Goal: Information Seeking & Learning: Check status

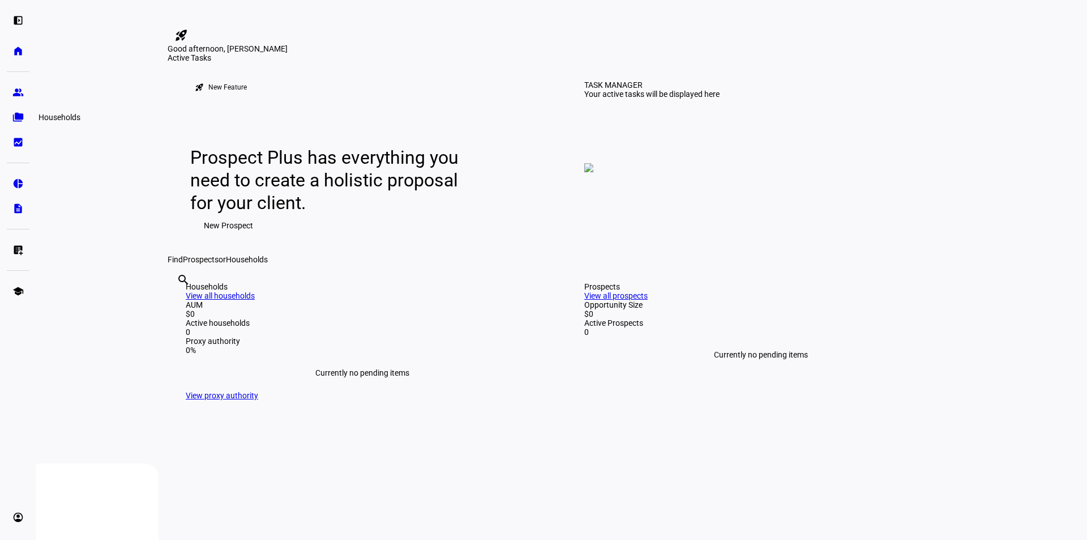
click at [20, 119] on eth-mat-symbol "folder_copy" at bounding box center [17, 117] width 11 height 11
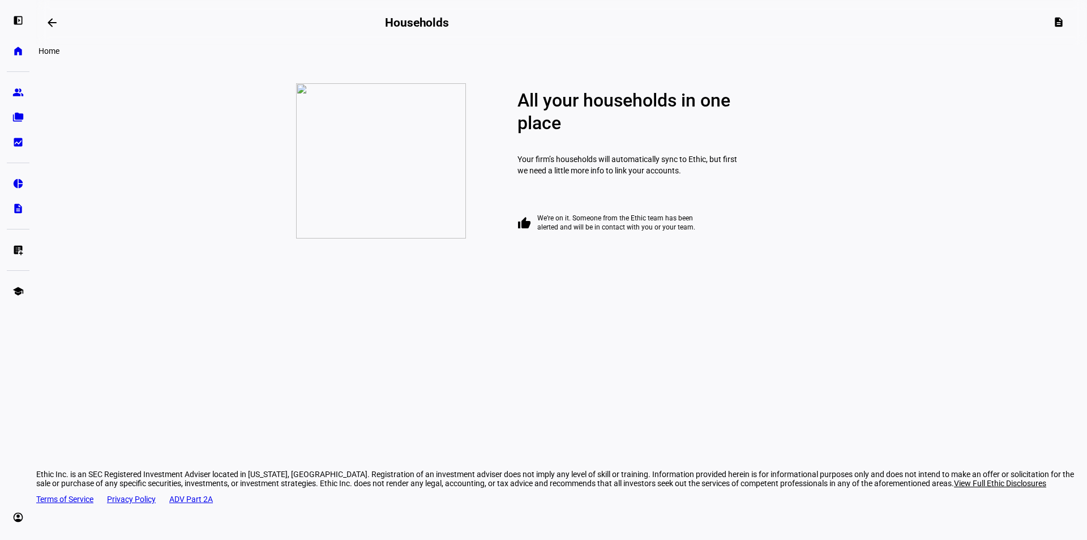
click at [17, 53] on eth-mat-symbol "home" at bounding box center [17, 50] width 11 height 11
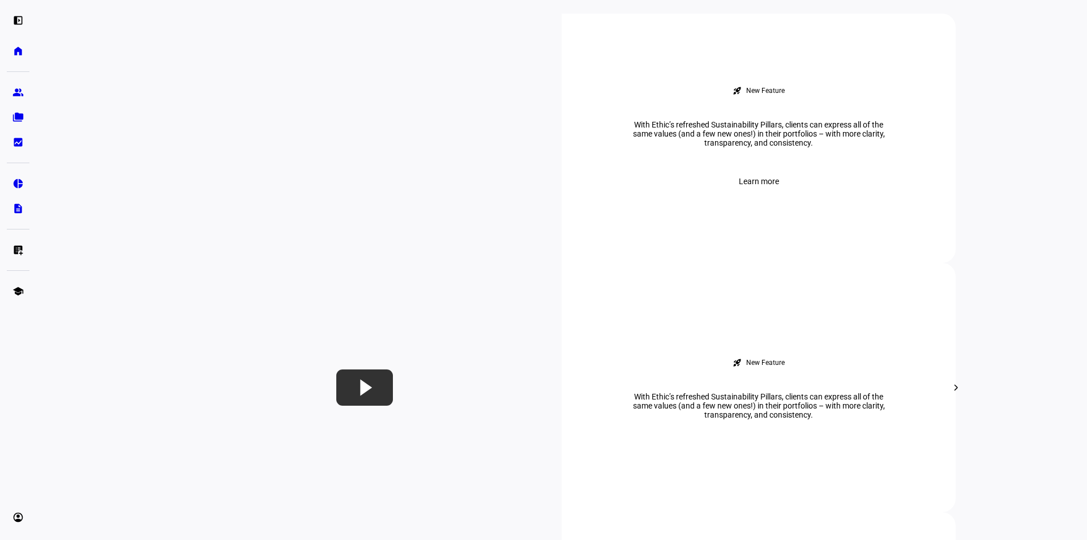
scroll to position [453, 0]
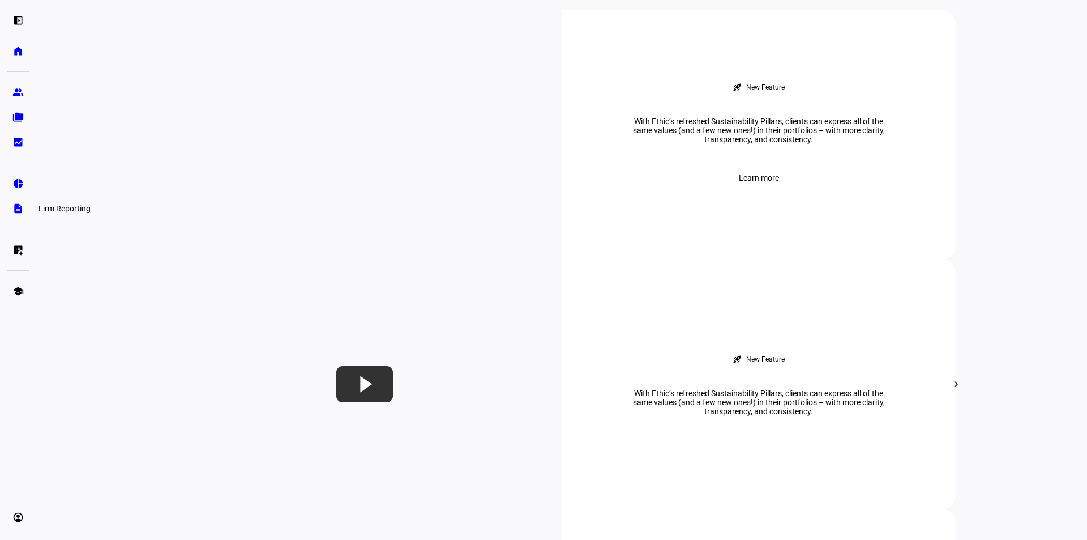
click at [20, 212] on eth-mat-symbol "description" at bounding box center [17, 208] width 11 height 11
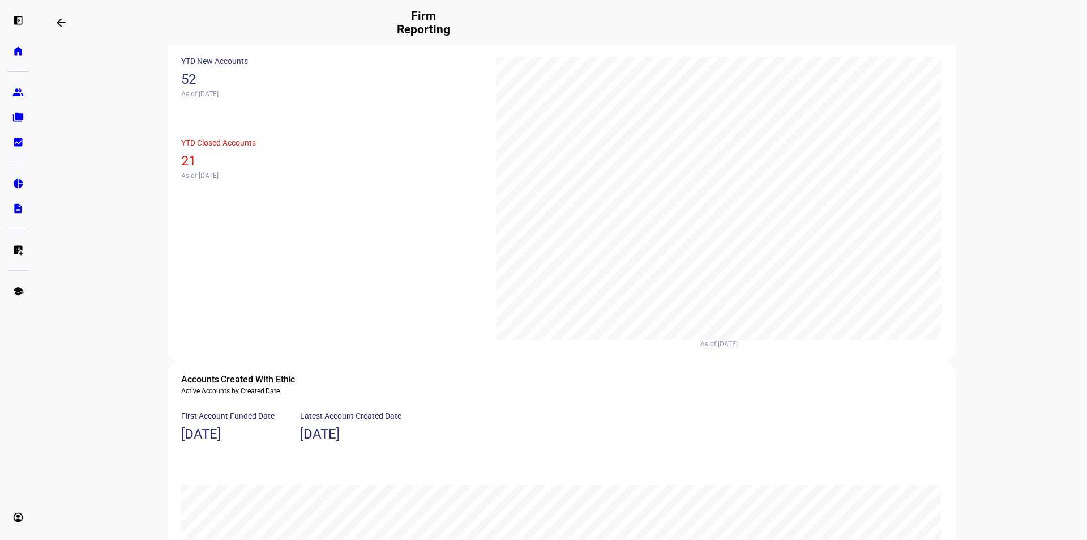
scroll to position [566, 0]
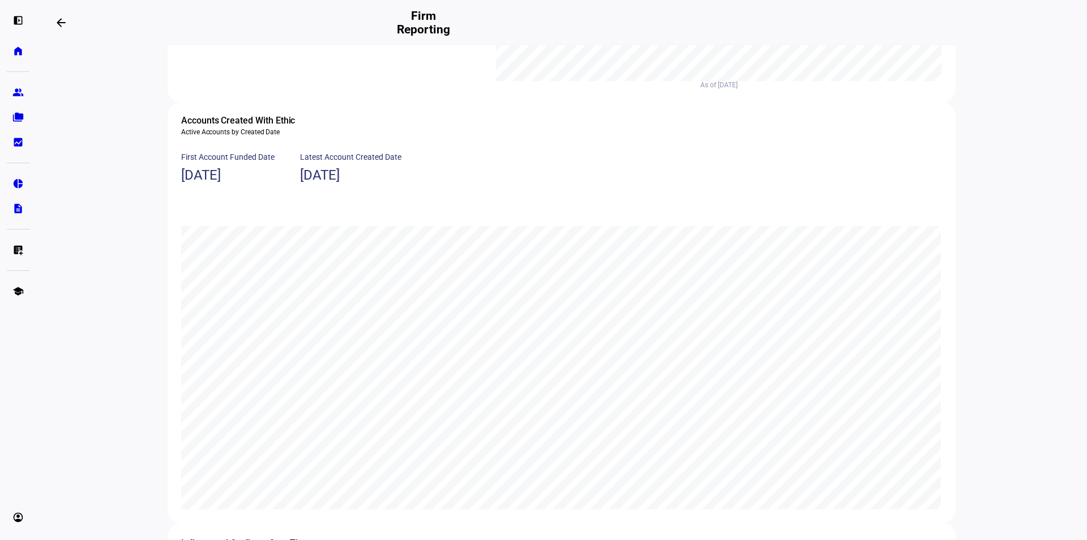
drag, startPoint x: 142, startPoint y: 358, endPoint x: 143, endPoint y: 195, distance: 163.0
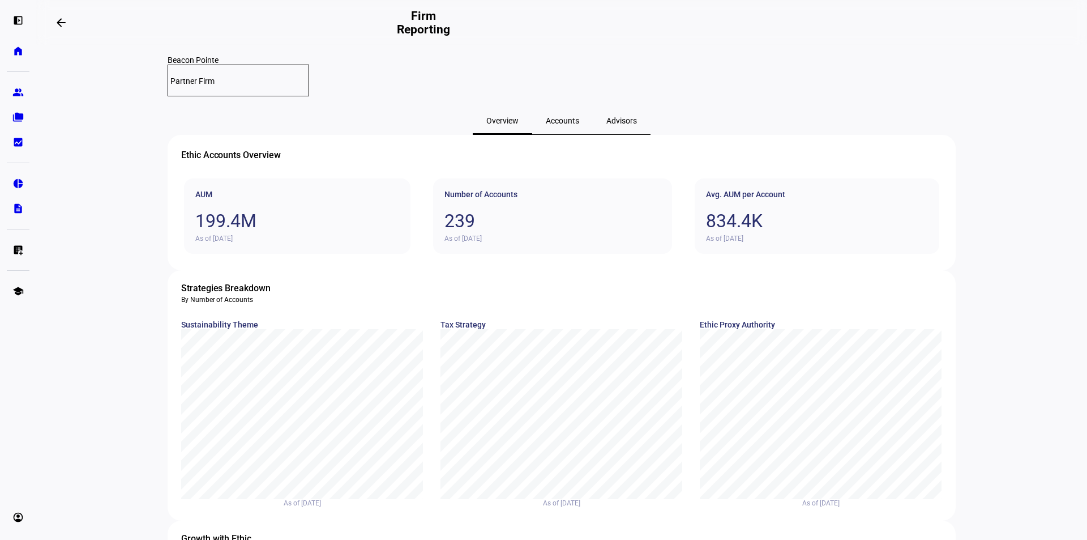
scroll to position [0, 0]
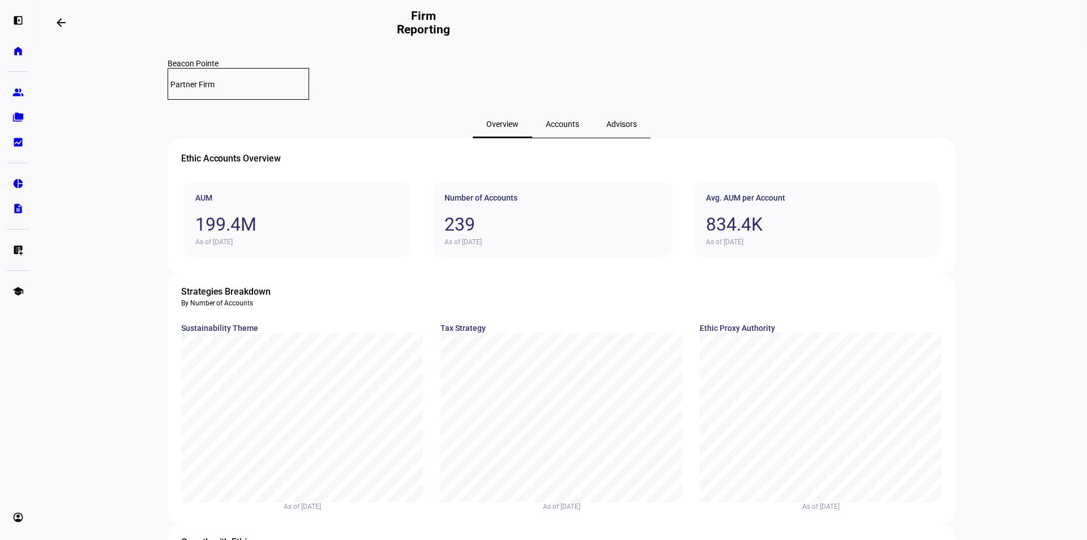
click at [564, 120] on span "Accounts" at bounding box center [562, 124] width 33 height 8
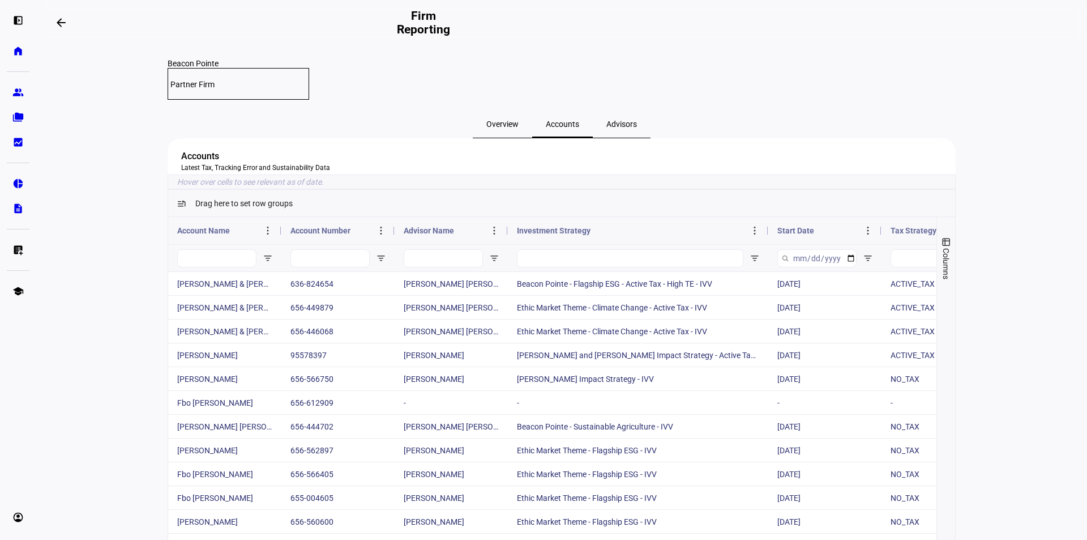
drag, startPoint x: 617, startPoint y: 245, endPoint x: 764, endPoint y: 242, distance: 147.2
click at [765, 242] on div at bounding box center [767, 230] width 5 height 27
click at [328, 267] on input "Account Number Filter Input" at bounding box center [329, 258] width 79 height 18
paste input "656-603732"
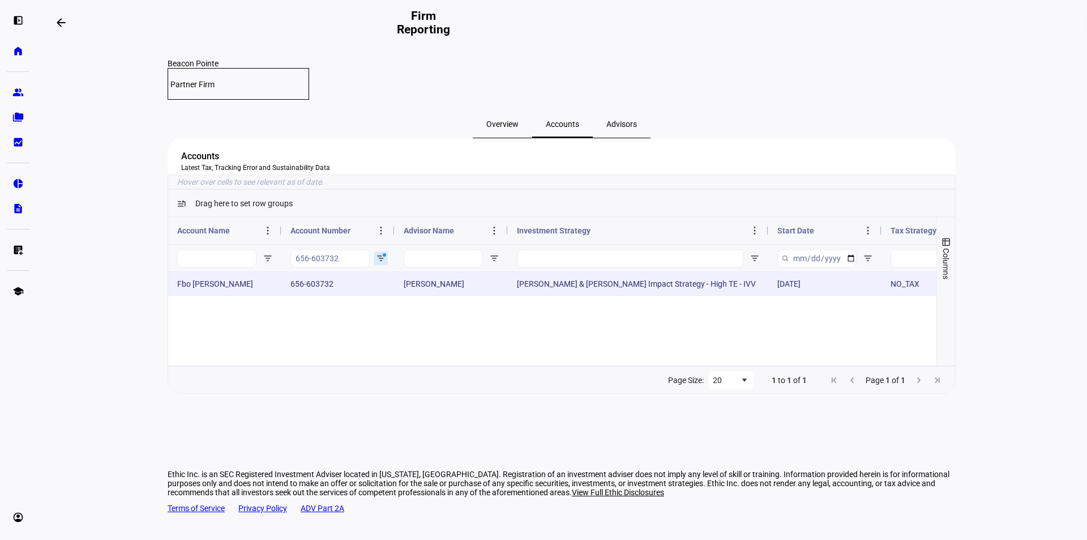
click at [221, 295] on div "Fbo [PERSON_NAME]" at bounding box center [224, 283] width 113 height 23
click at [596, 295] on div "[PERSON_NAME] & [PERSON_NAME] Impact Strategy - High TE - IVV" at bounding box center [638, 283] width 260 height 23
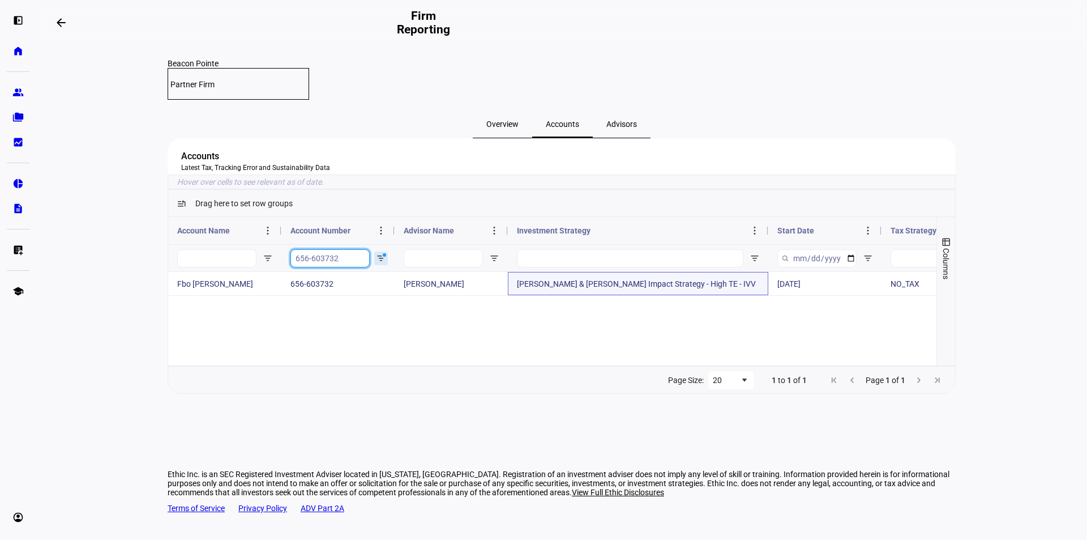
click at [350, 267] on input "656-603732" at bounding box center [329, 258] width 79 height 18
paste input "37503864"
click at [338, 267] on input "37503864" at bounding box center [329, 258] width 79 height 18
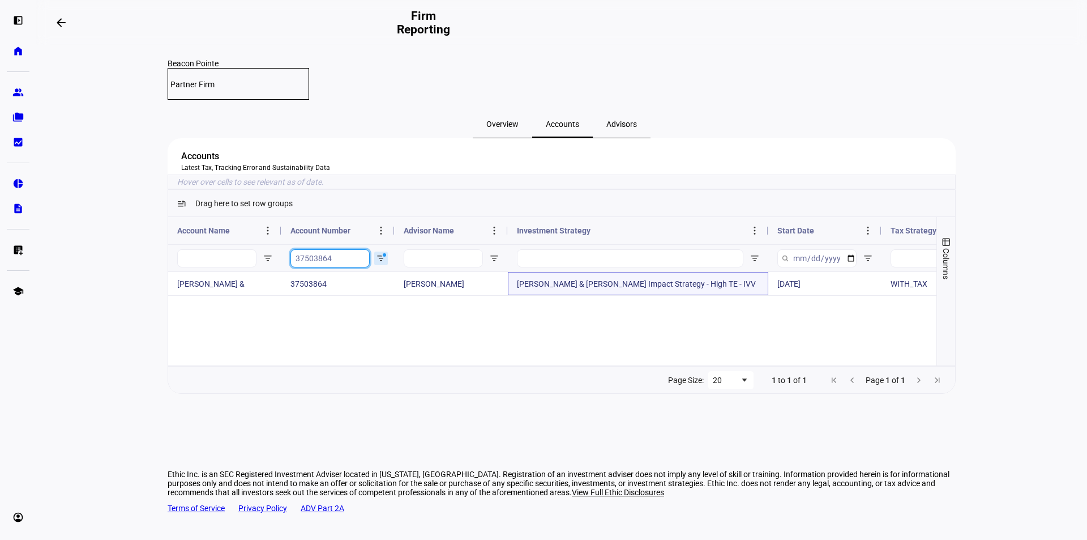
click at [338, 267] on input "37503864" at bounding box center [329, 258] width 79 height 18
paste input "656-603621"
click at [348, 267] on input "656-603621" at bounding box center [329, 258] width 79 height 18
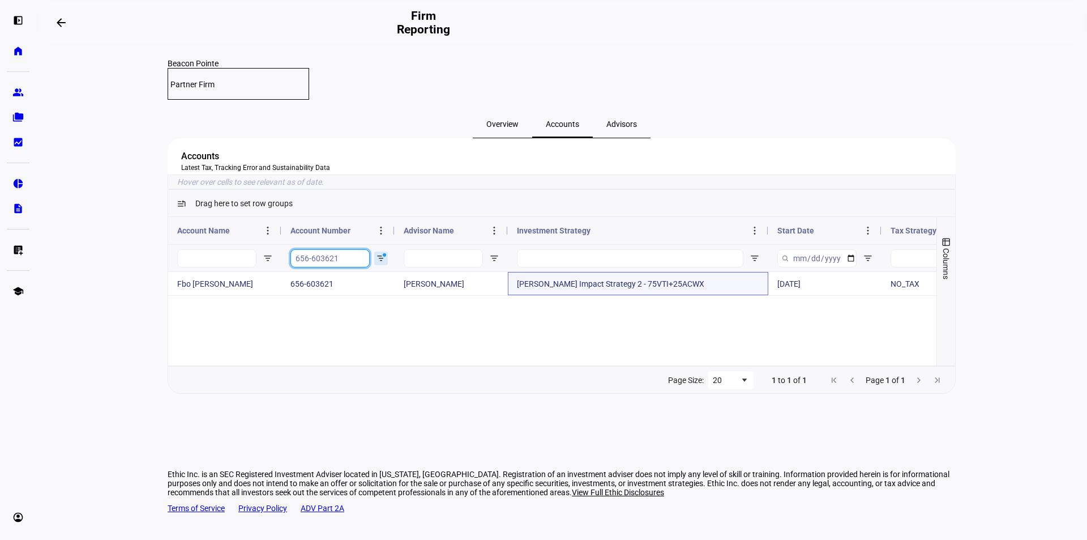
click at [348, 267] on input "656-603621" at bounding box center [329, 258] width 79 height 18
paste input "6582"
drag, startPoint x: 350, startPoint y: 269, endPoint x: 293, endPoint y: 267, distance: 57.8
click at [293, 267] on input "656-606582" at bounding box center [329, 258] width 79 height 18
click at [351, 267] on input "656-606582" at bounding box center [329, 258] width 79 height 18
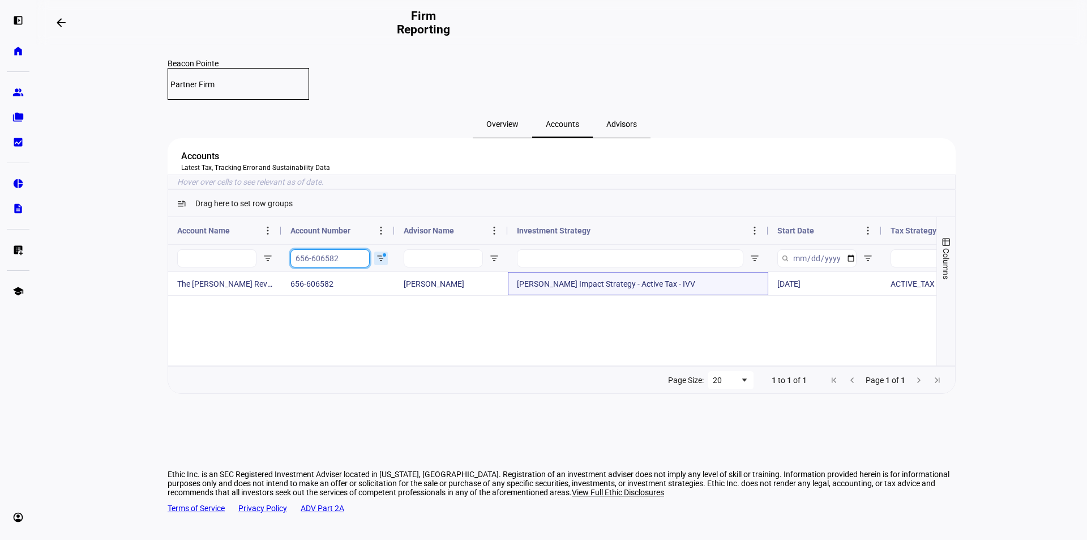
click at [351, 267] on input "656-606582" at bounding box center [329, 258] width 79 height 18
paste input "77584485"
click at [343, 267] on input "77584485" at bounding box center [329, 258] width 79 height 18
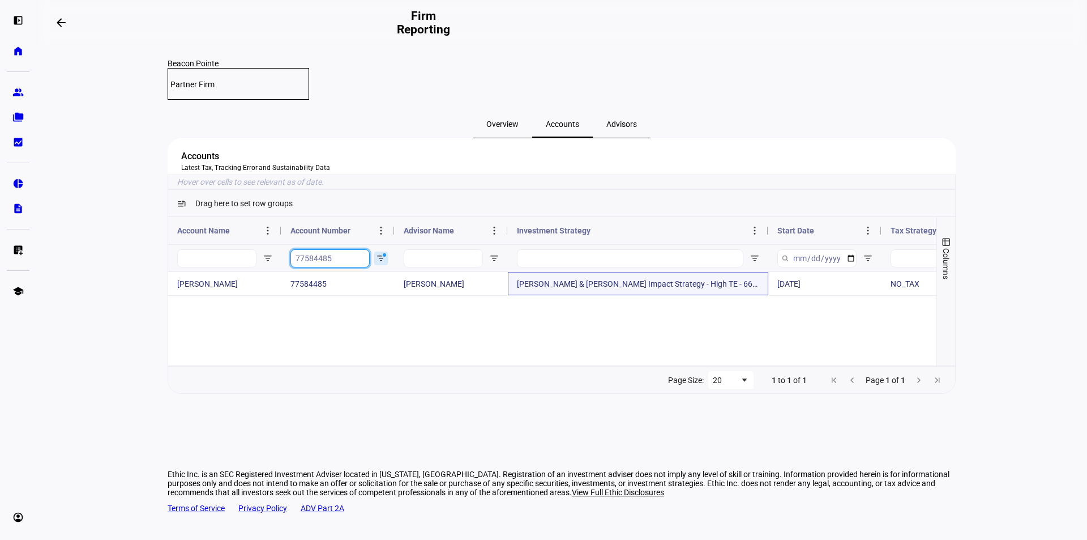
paste input "656-602483"
click at [347, 267] on input "656-602483" at bounding box center [329, 258] width 79 height 18
paste input "5-28525"
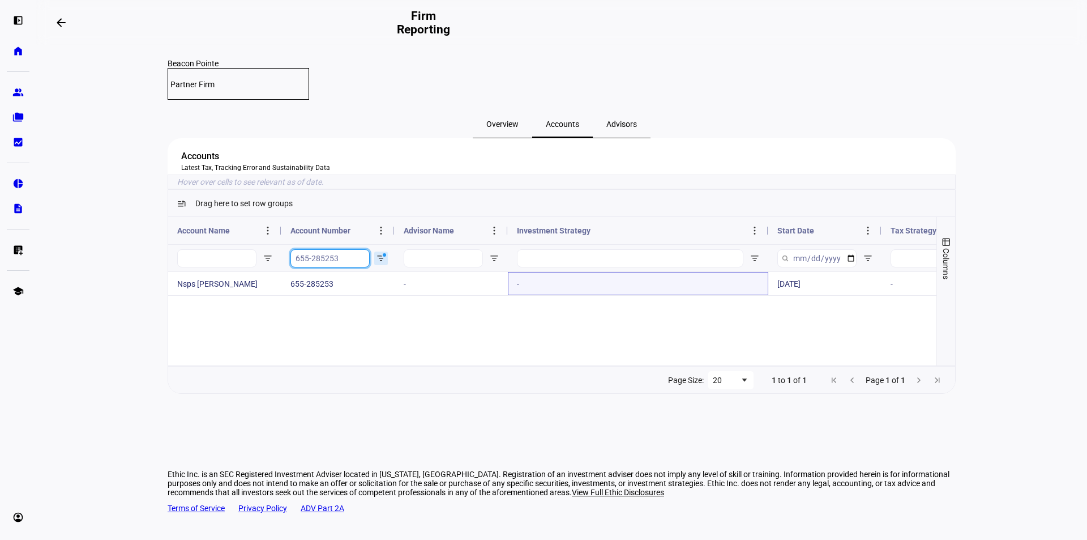
click at [344, 267] on input "655-285253" at bounding box center [329, 258] width 79 height 18
paste input "6-600939"
click at [331, 267] on input "656-600939" at bounding box center [329, 258] width 79 height 18
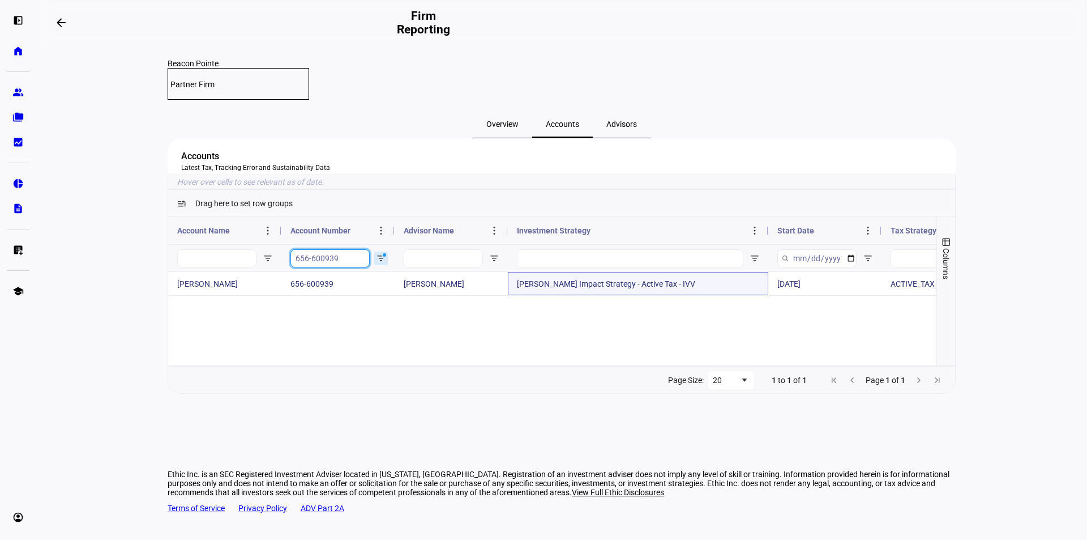
click at [331, 267] on input "656-600939" at bounding box center [329, 258] width 79 height 18
paste input "1290"
click at [329, 267] on input "656-612909" at bounding box center [329, 258] width 79 height 18
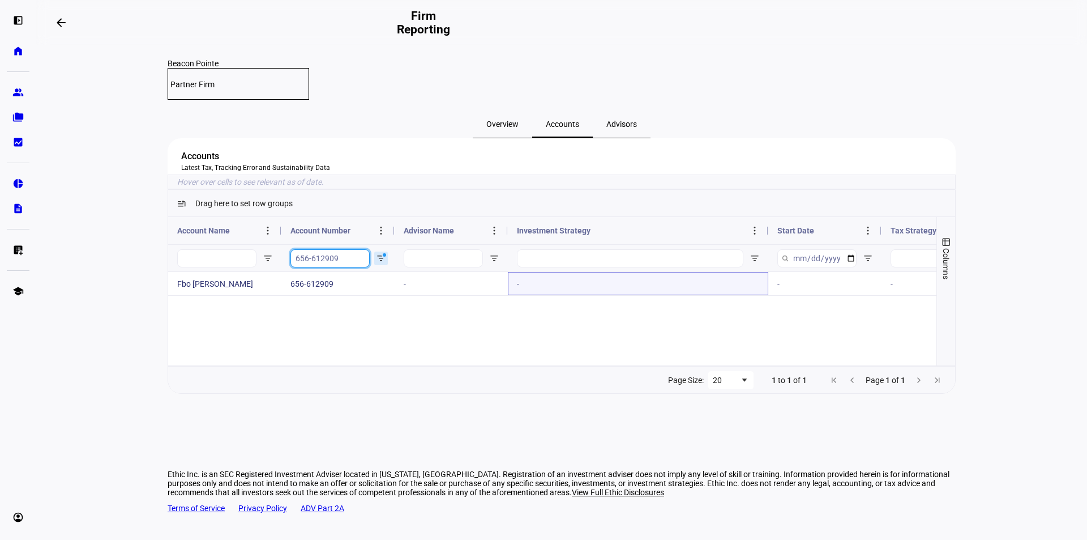
click at [329, 267] on input "656-612909" at bounding box center [329, 258] width 79 height 18
paste input "70556275"
click at [349, 267] on input "70556275" at bounding box center [329, 258] width 79 height 18
paste input "656-603343"
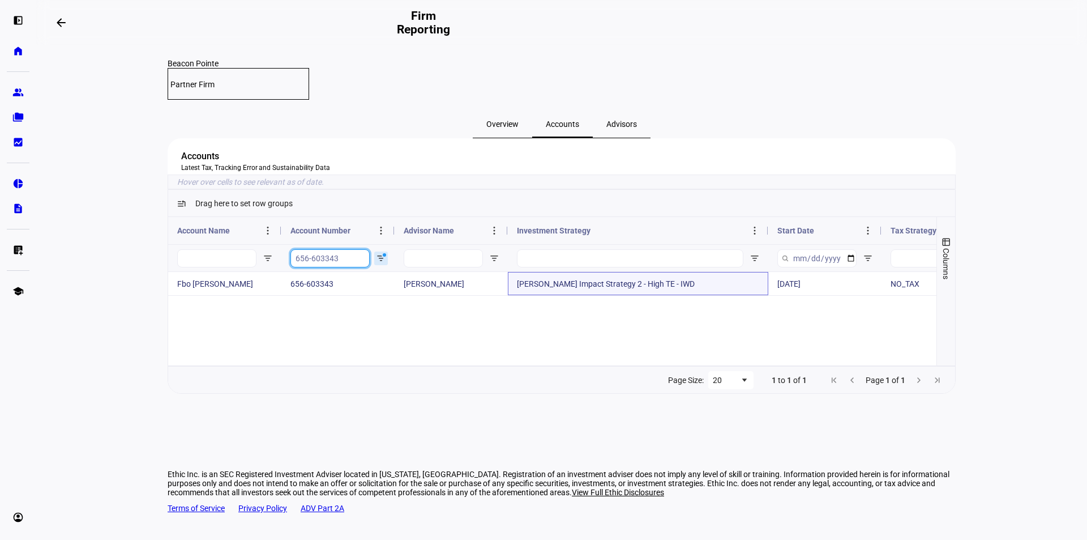
drag, startPoint x: 344, startPoint y: 272, endPoint x: 283, endPoint y: 269, distance: 61.8
click at [283, 269] on div "656-603343" at bounding box center [337, 257] width 113 height 27
click at [336, 267] on input "656-603343" at bounding box center [329, 258] width 79 height 18
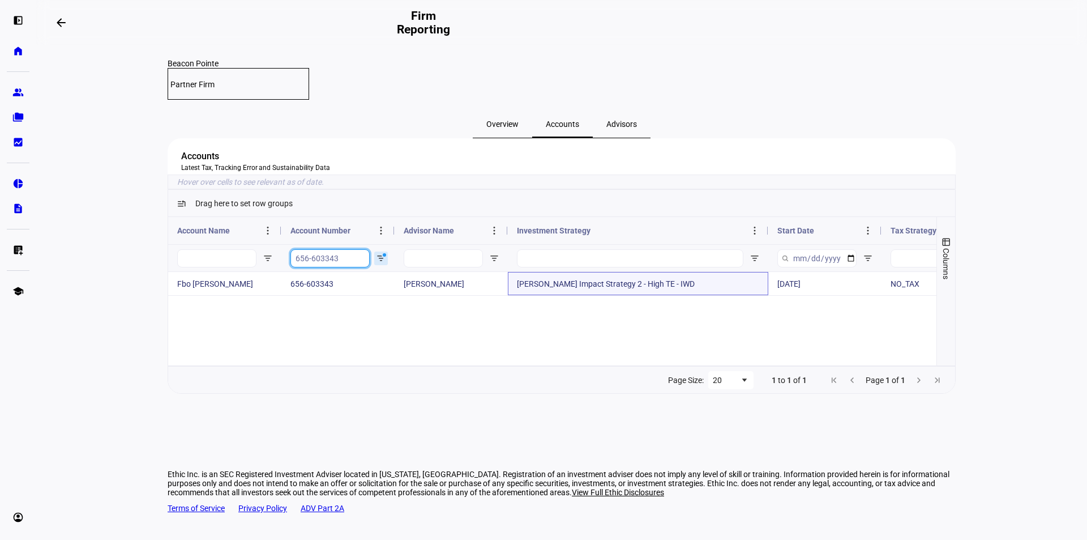
paste input "5915"
click at [333, 267] on input "656-605915" at bounding box center [329, 258] width 79 height 18
paste input "72276633"
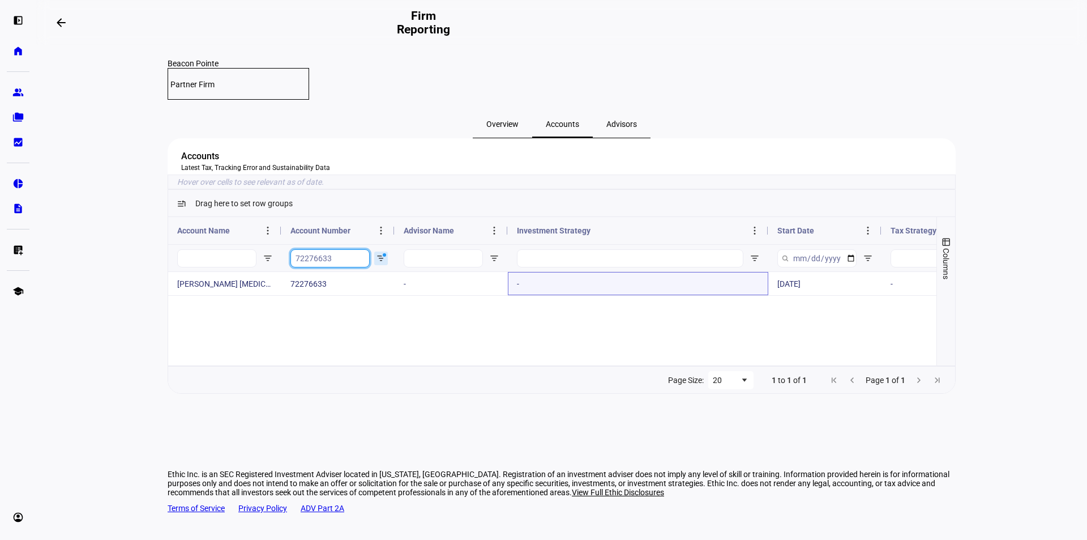
click at [338, 267] on input "72276633" at bounding box center [329, 258] width 79 height 18
paste input "656-590985"
click at [319, 267] on input "656-590985" at bounding box center [329, 258] width 79 height 18
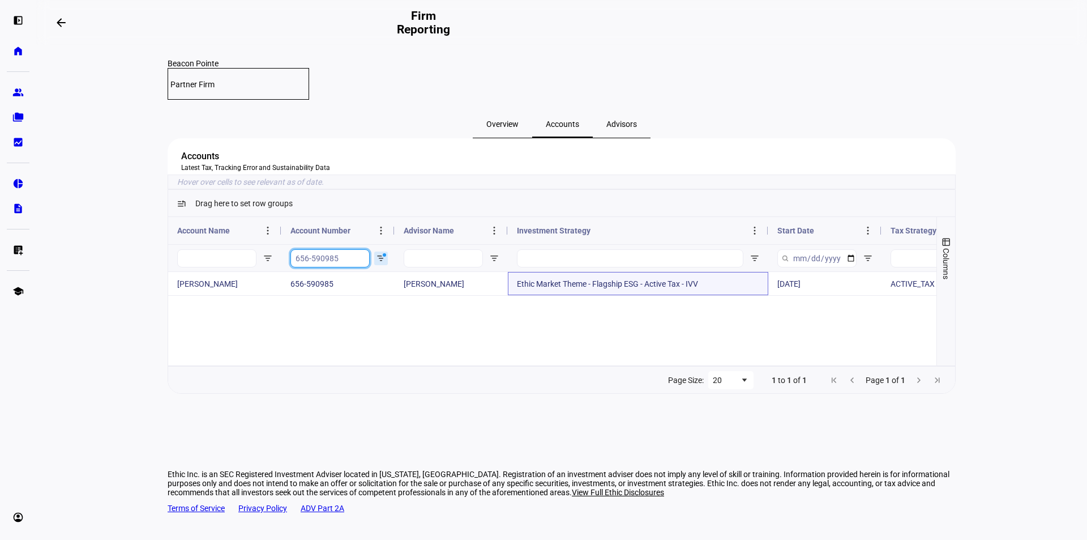
click at [319, 267] on input "656-590985" at bounding box center [329, 258] width 79 height 18
paste input "600264"
click at [338, 267] on input "656-600264" at bounding box center [329, 258] width 79 height 18
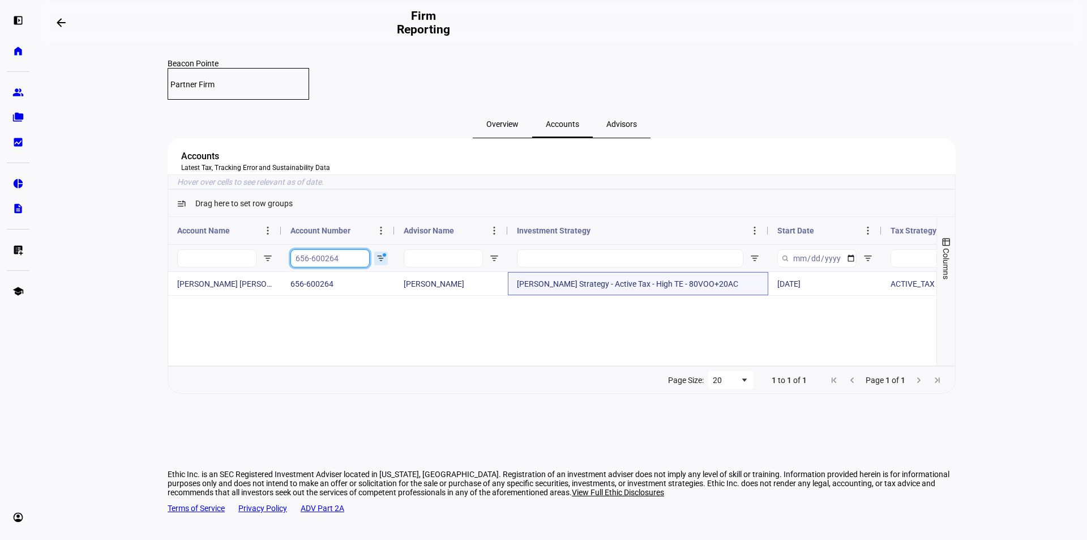
paste input "81098997"
click at [340, 267] on input "81098997" at bounding box center [329, 258] width 79 height 18
paste input "57074705"
click at [341, 267] on input "57074705" at bounding box center [329, 258] width 79 height 18
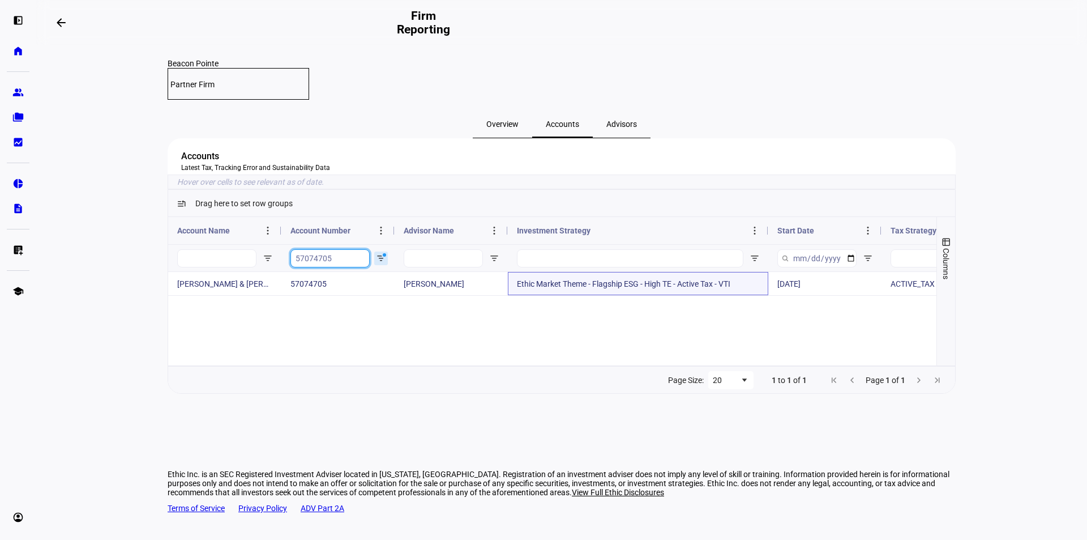
click at [341, 267] on input "57074705" at bounding box center [329, 258] width 79 height 18
paste input "656-600348"
drag, startPoint x: 332, startPoint y: 273, endPoint x: 287, endPoint y: 269, distance: 45.5
click at [287, 269] on div "656-600348" at bounding box center [337, 257] width 113 height 27
paste input "45725163"
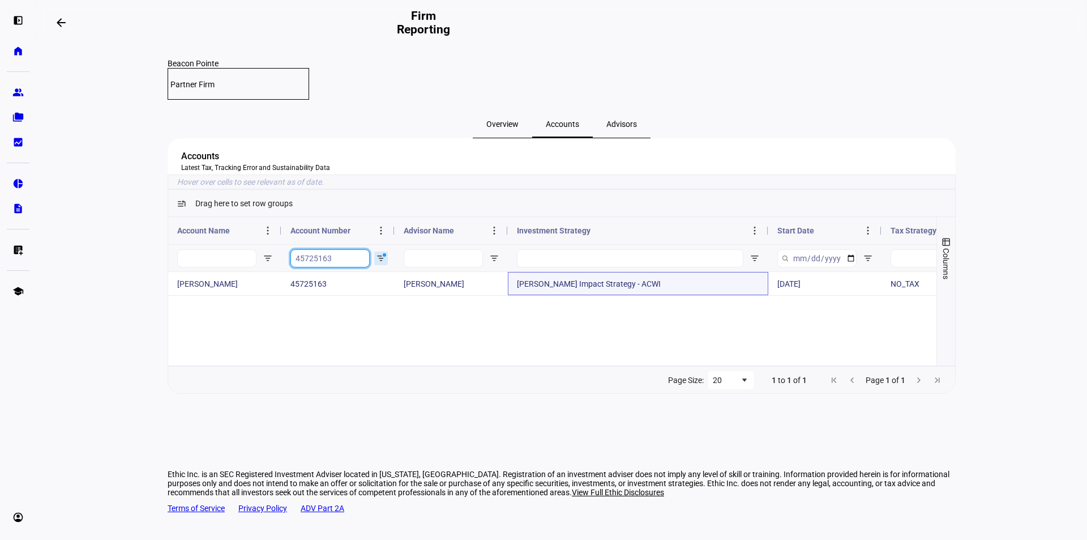
click at [342, 267] on input "45725163" at bounding box center [329, 258] width 79 height 18
paste input "656-611311"
click at [332, 267] on input "656-611311" at bounding box center [329, 258] width 79 height 18
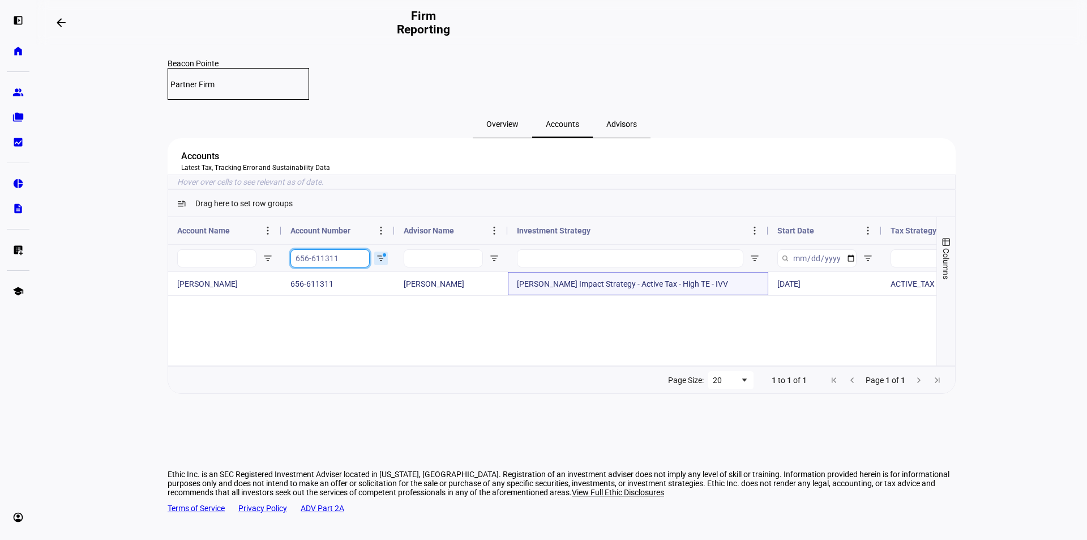
click at [332, 267] on input "656-611311" at bounding box center [329, 258] width 79 height 18
paste input "38889413"
click at [336, 267] on input "38889413" at bounding box center [329, 258] width 79 height 18
paste input "656-602169"
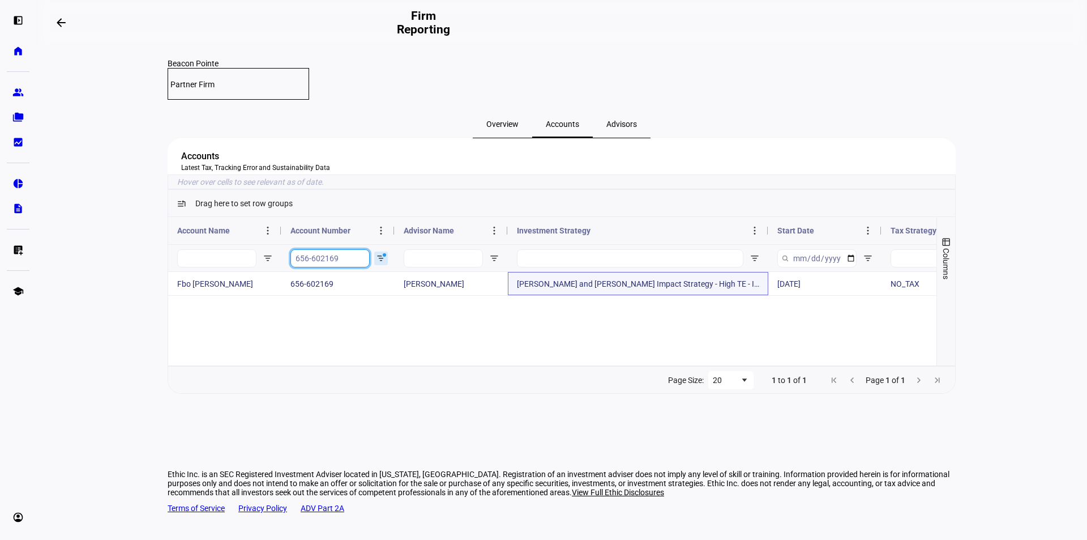
click at [341, 267] on input "656-602169" at bounding box center [329, 258] width 79 height 18
paste input "0348"
type input "656-600348"
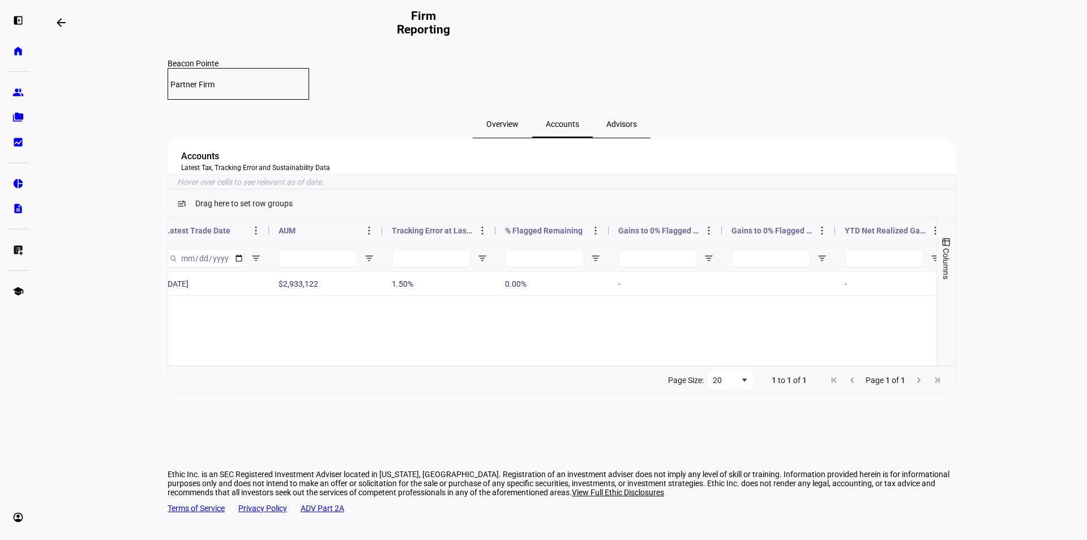
scroll to position [0, 370]
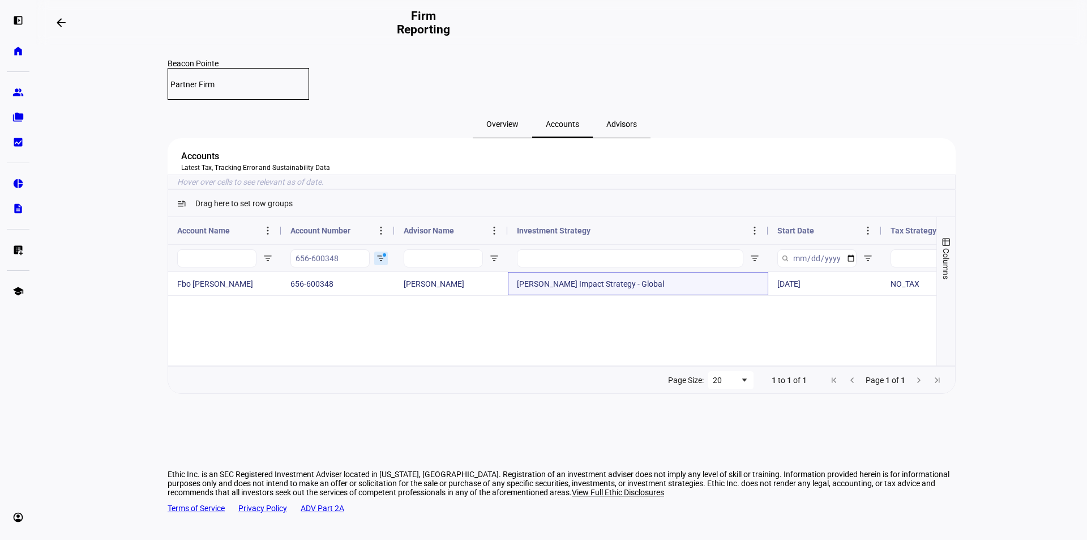
click at [178, 208] on span at bounding box center [181, 203] width 9 height 9
click at [229, 208] on span "Drag here to set row groups" at bounding box center [243, 203] width 97 height 9
click at [952, 260] on button "Columns" at bounding box center [946, 258] width 18 height 82
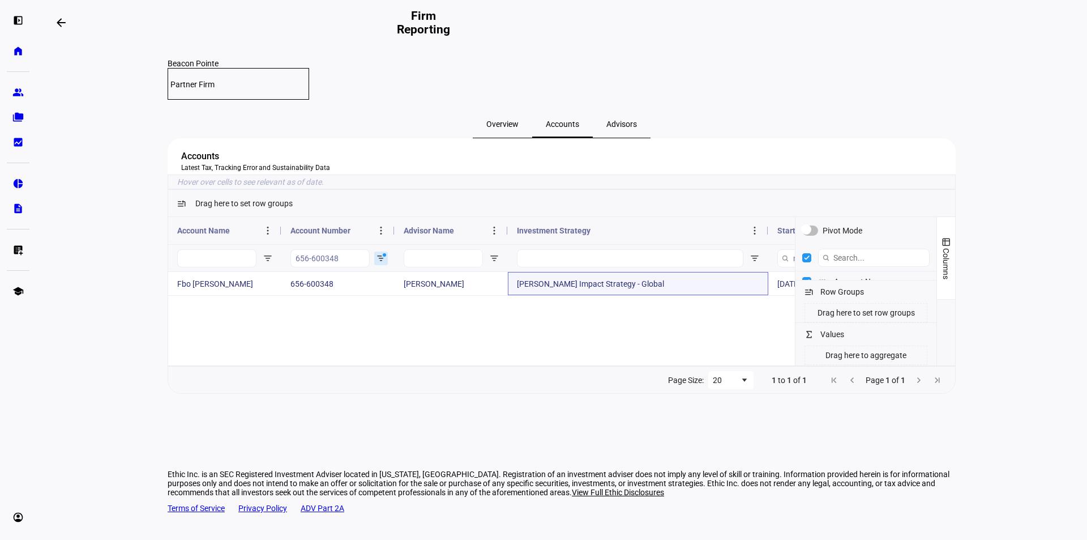
click at [933, 280] on div at bounding box center [865, 278] width 135 height 3
drag, startPoint x: 933, startPoint y: 294, endPoint x: 922, endPoint y: 361, distance: 68.3
click at [923, 361] on div "Pivot Mode Account Name Row Groups Drag here to set row groups Values Drag here…" at bounding box center [865, 291] width 141 height 148
click at [849, 267] on input "Filter Columns Input" at bounding box center [874, 258] width 112 height 18
type input "ben"
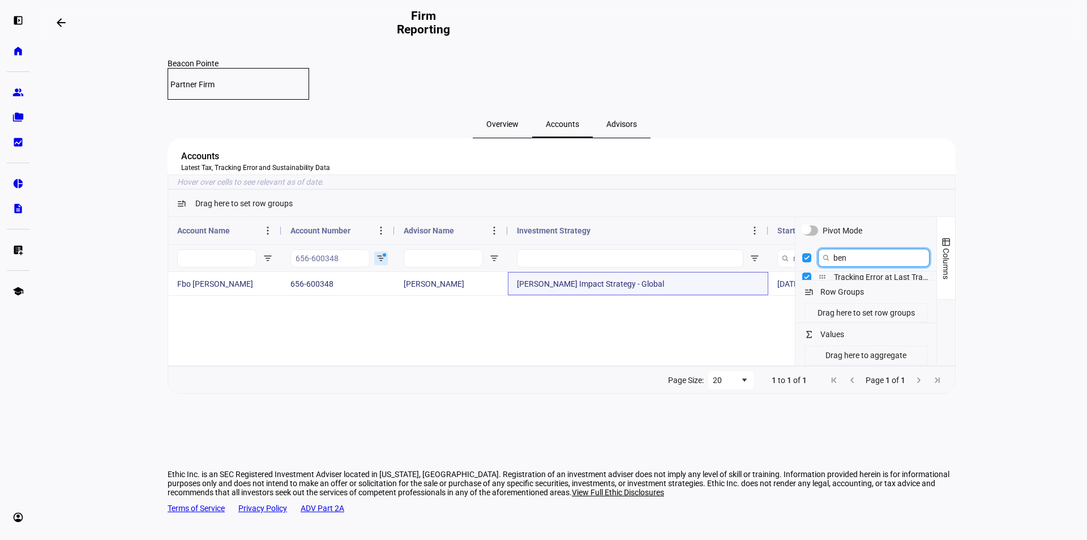
checkbox input "false"
type input "b"
checkbox input "true"
type input "in"
click at [1017, 315] on eth-layout-page-content "Beacon Pointe Partner Firm Overview Accounts Advisors Accounts Latest Tax, Trac…" at bounding box center [561, 292] width 1051 height 494
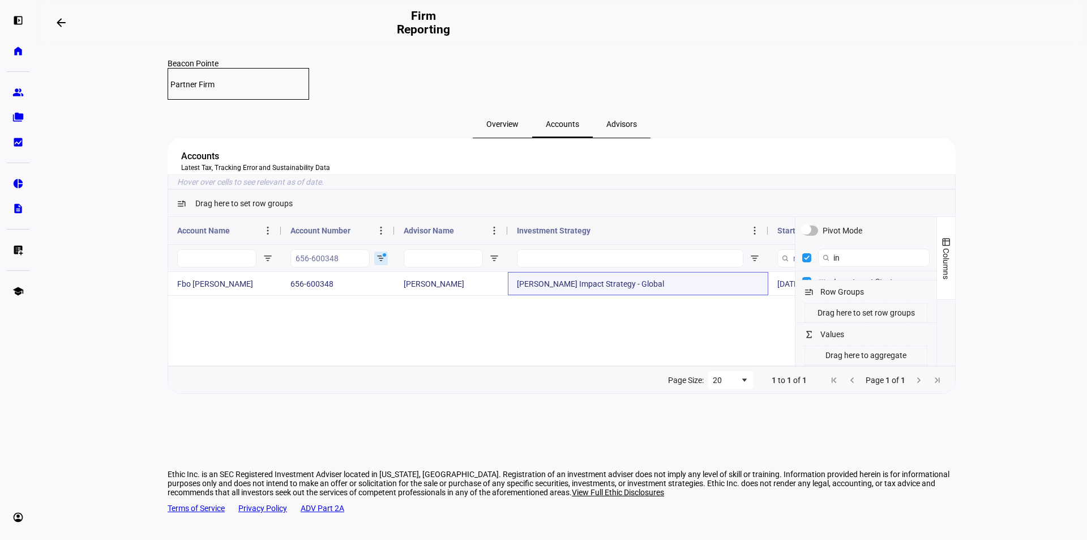
click at [836, 189] on ethic-grid-insight-help-text "Hover over cells to see relevant as of date." at bounding box center [562, 181] width 788 height 15
drag, startPoint x: 339, startPoint y: 272, endPoint x: 295, endPoint y: 269, distance: 43.7
click at [295, 267] on input "656-600348" at bounding box center [329, 258] width 79 height 18
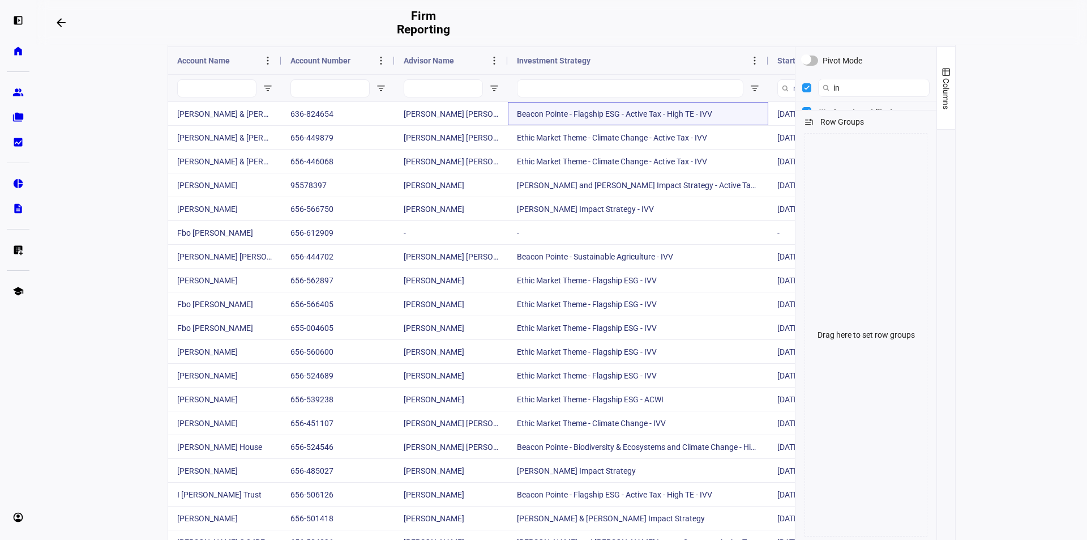
click at [977, 95] on eth-layout-page-content "Beacon Pointe Partner Firm Overview Accounts Advisors Accounts Latest Tax, Trac…" at bounding box center [561, 292] width 1051 height 494
click at [941, 97] on span "Columns" at bounding box center [945, 93] width 9 height 31
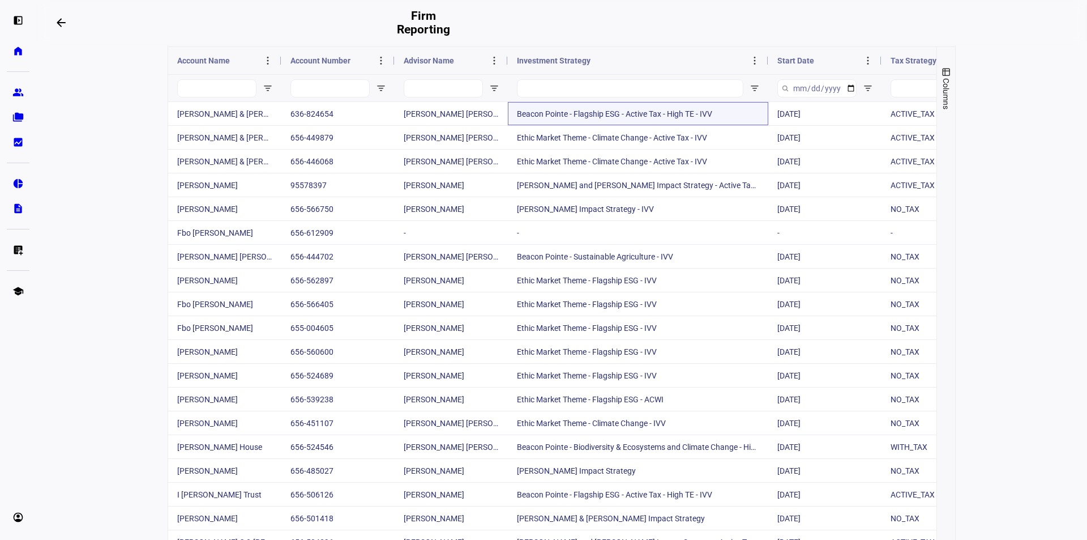
click at [941, 93] on span "Columns" at bounding box center [945, 93] width 9 height 31
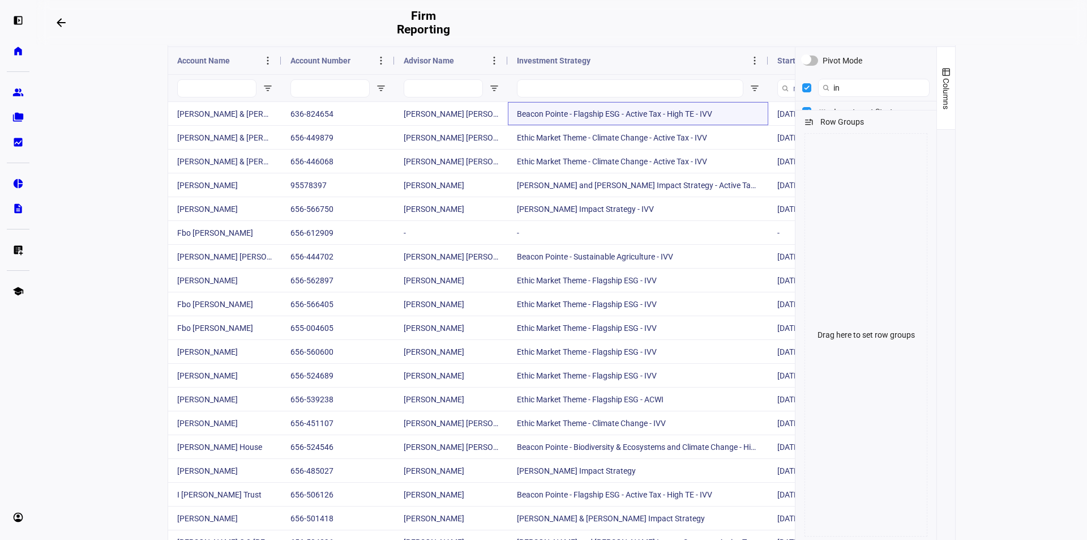
click at [835, 126] on div "Row Groups" at bounding box center [865, 118] width 141 height 16
drag, startPoint x: 831, startPoint y: 139, endPoint x: 810, endPoint y: 199, distance: 63.2
click at [810, 199] on div "Row Groups Drag here to set row groups" at bounding box center [865, 326] width 141 height 433
click at [804, 126] on span at bounding box center [808, 121] width 9 height 9
click at [850, 305] on span "Drag here to set row groups" at bounding box center [865, 334] width 123 height 403
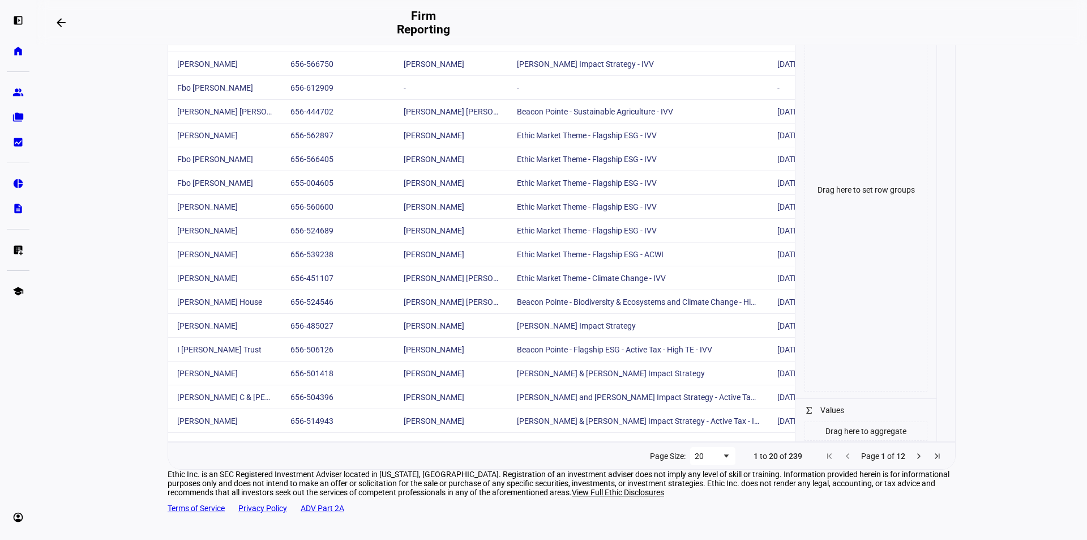
click at [975, 211] on eth-layout-page-content "Beacon Pointe Partner Firm Overview Accounts Advisors Accounts Latest Tax, Trac…" at bounding box center [561, 292] width 1051 height 494
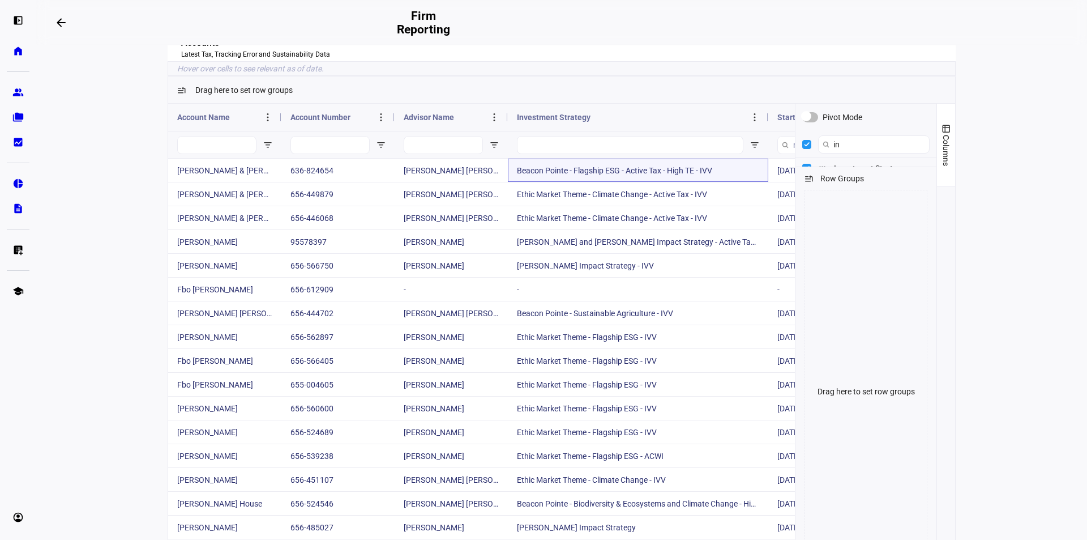
click at [948, 148] on button "Columns" at bounding box center [946, 145] width 18 height 82
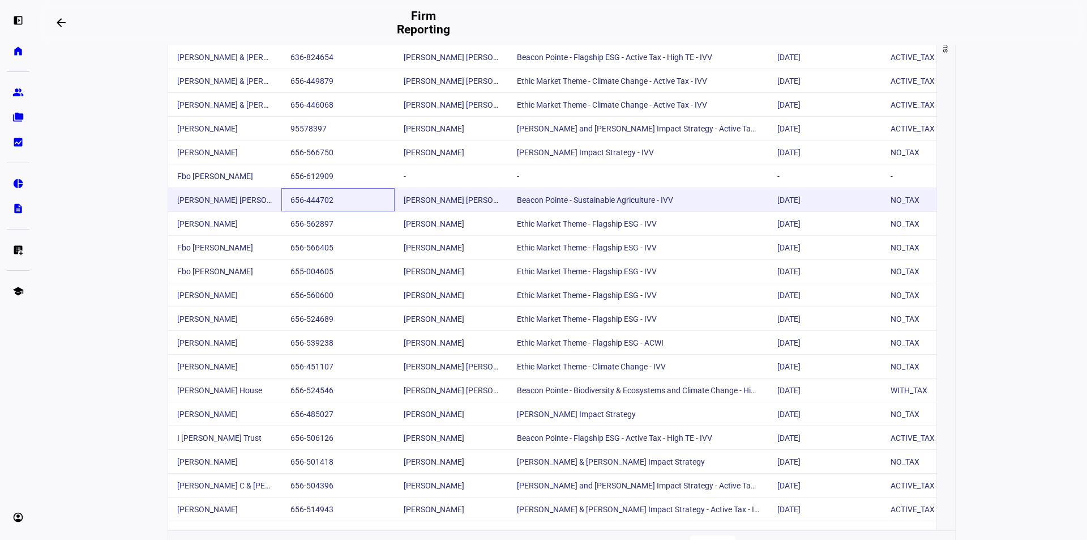
click at [319, 211] on div "656-444702" at bounding box center [337, 199] width 113 height 23
drag, startPoint x: 330, startPoint y: 214, endPoint x: 290, endPoint y: 217, distance: 40.3
click at [290, 211] on div "656-444702" at bounding box center [337, 199] width 113 height 23
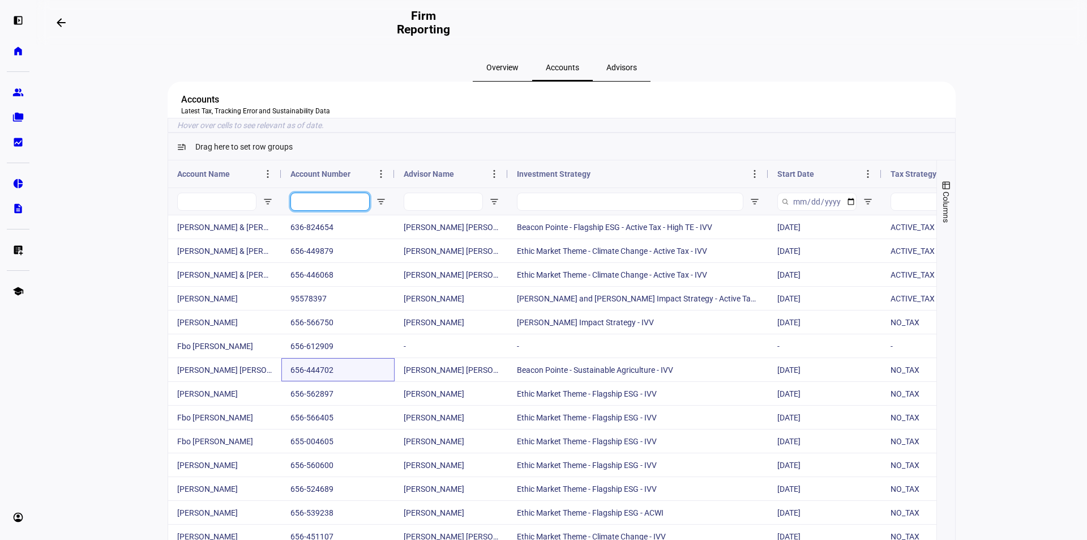
click at [329, 211] on input "Account Number Filter Input" at bounding box center [329, 201] width 79 height 18
paste input "81098997"
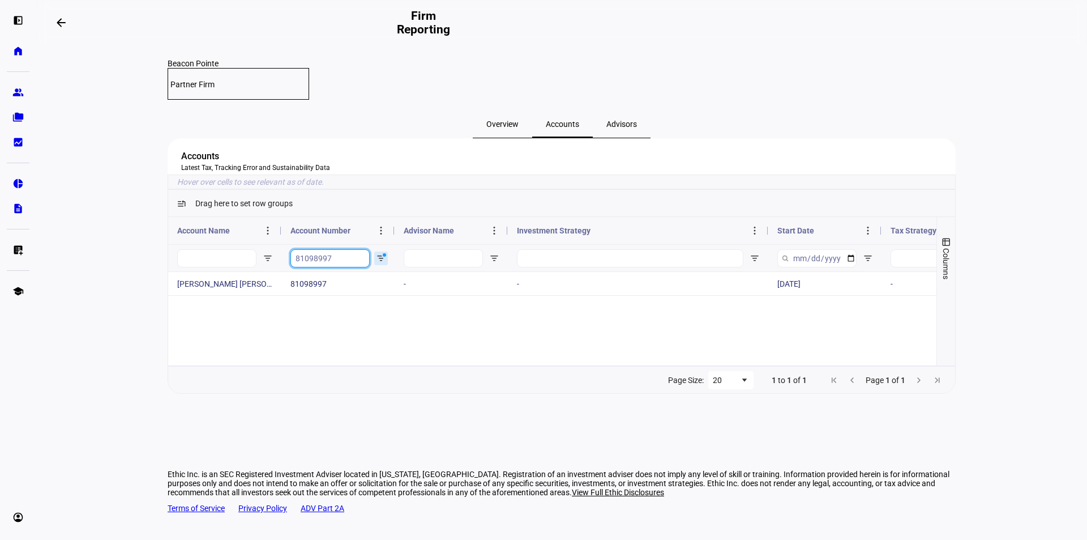
click at [349, 266] on input "81098997" at bounding box center [329, 258] width 79 height 18
paste input "656-600264"
click at [344, 267] on input "656-600264" at bounding box center [329, 258] width 79 height 18
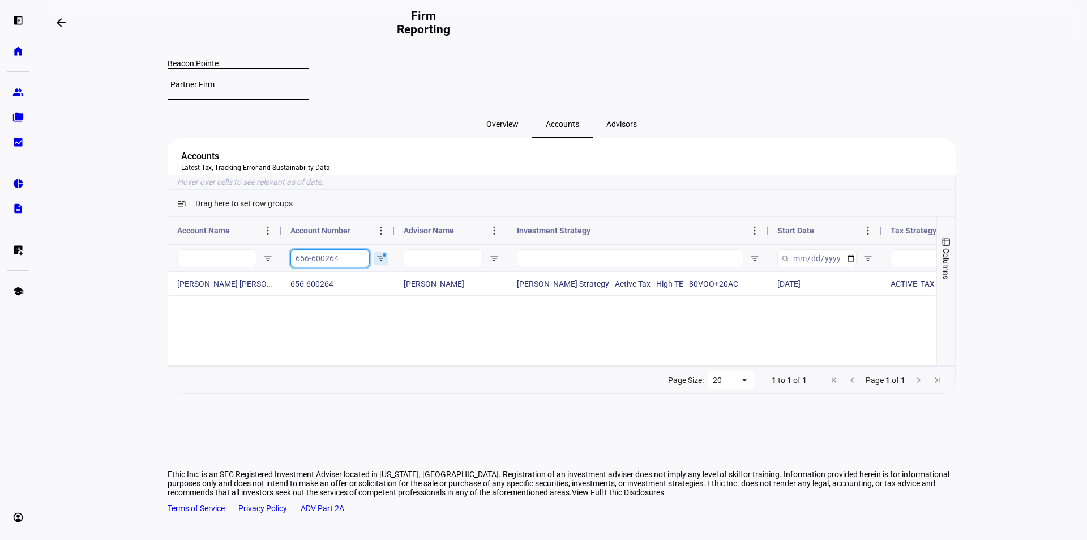
click at [344, 267] on input "656-600264" at bounding box center [329, 258] width 79 height 18
paste input "72276633"
click at [355, 267] on input "72276633" at bounding box center [329, 258] width 79 height 18
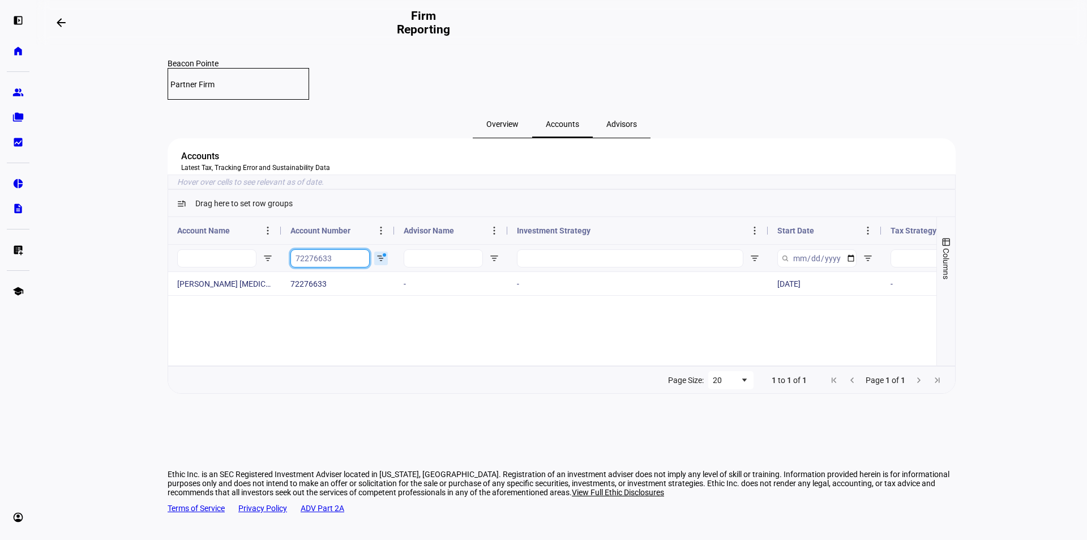
paste input "0556275"
click at [336, 267] on input "70556275" at bounding box center [329, 258] width 79 height 18
paste input "656-612909"
click at [332, 267] on input "656-612909" at bounding box center [329, 258] width 79 height 18
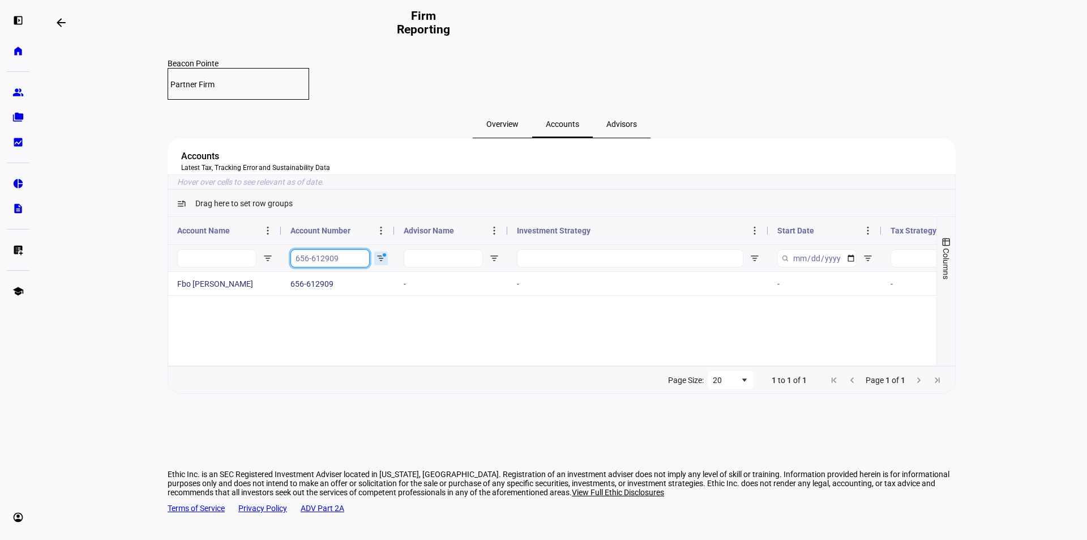
click at [332, 267] on input "656-612909" at bounding box center [329, 258] width 79 height 18
paste input "5-285253"
click at [354, 267] on input "655-285253" at bounding box center [329, 258] width 79 height 18
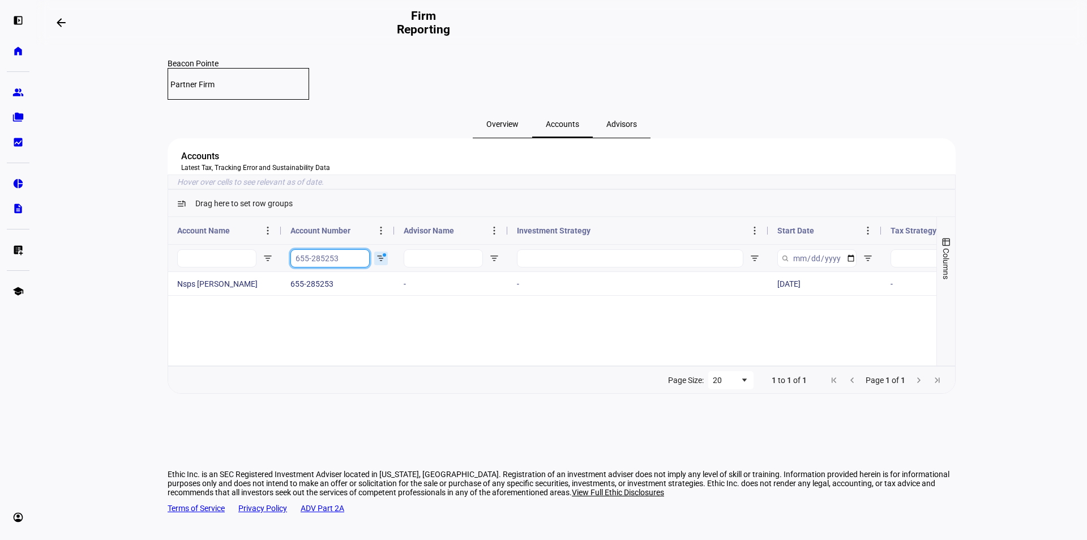
click at [354, 267] on input "655-285253" at bounding box center [329, 258] width 79 height 18
paste input "77584485"
type input "77584485"
